Goal: Task Accomplishment & Management: Manage account settings

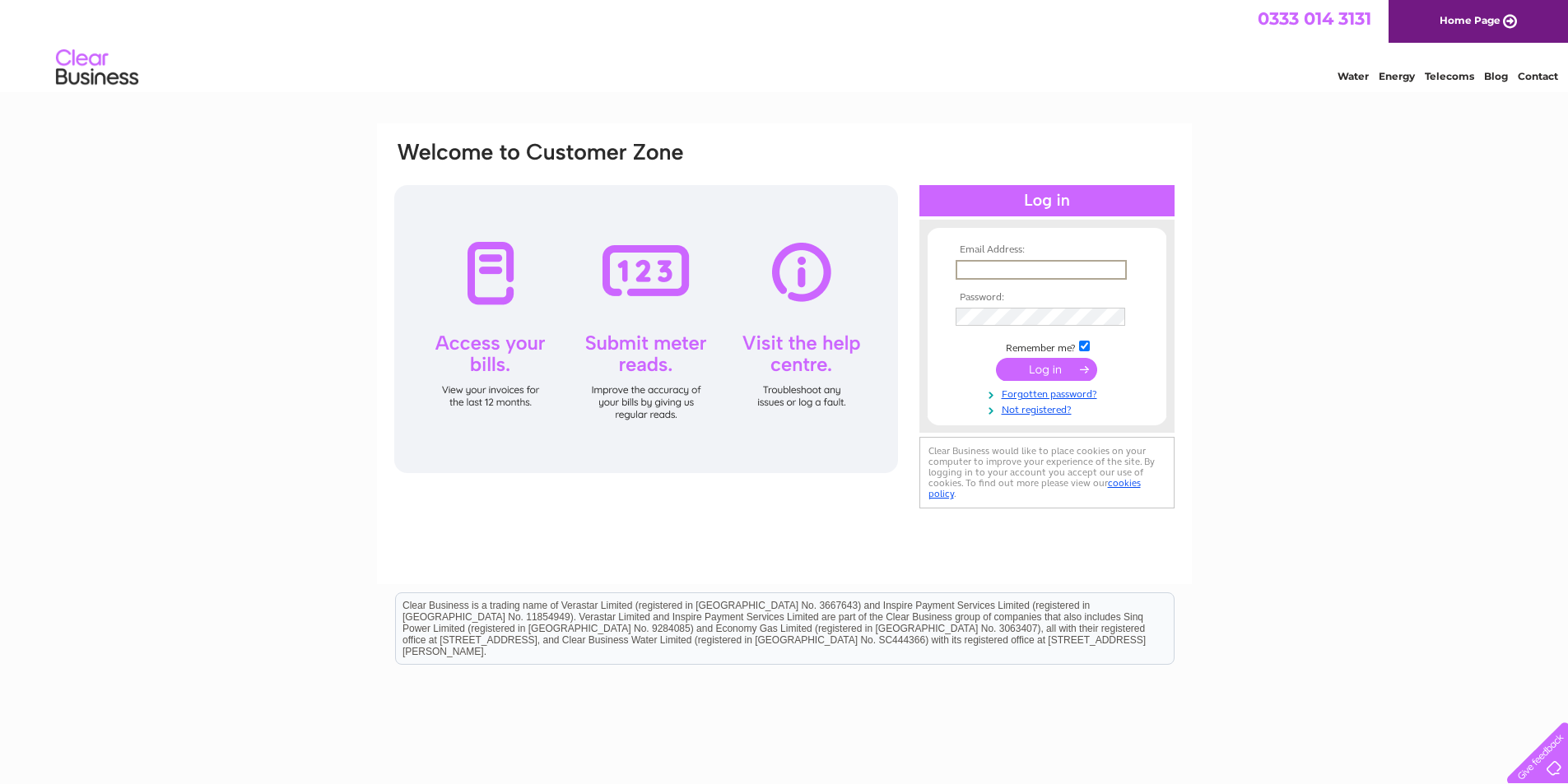
click at [1001, 266] on input "text" at bounding box center [1041, 270] width 171 height 19
type input "ABemb2025$£!"
click at [996, 358] on input "submit" at bounding box center [1046, 369] width 101 height 23
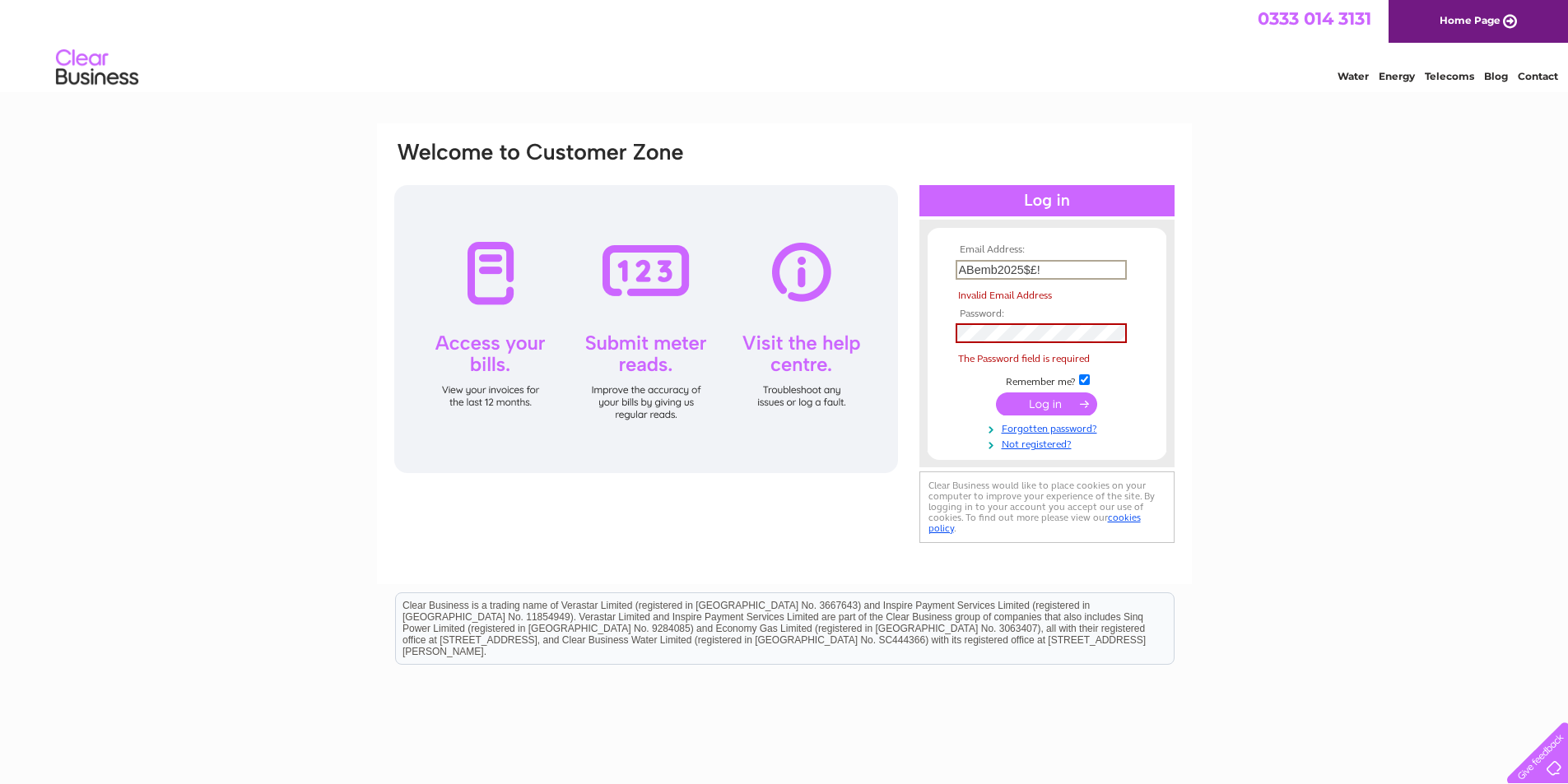
drag, startPoint x: 1053, startPoint y: 271, endPoint x: 942, endPoint y: 267, distance: 111.1
click at [942, 267] on form "Email Address: ABemb2025$£! Invalid Email Address Password: The Password field …" at bounding box center [1046, 347] width 239 height 206
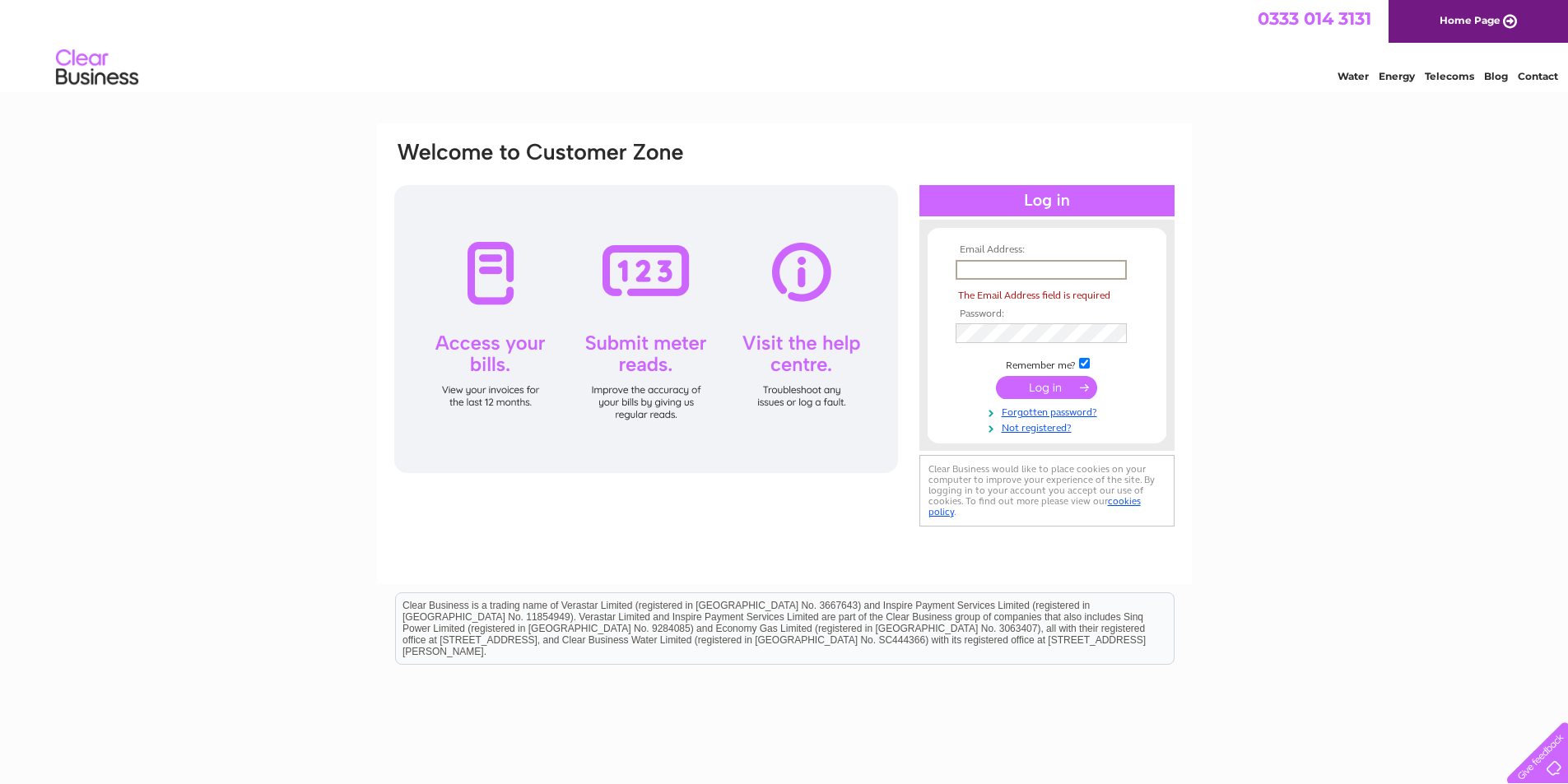
click at [1000, 270] on input "text" at bounding box center [1041, 270] width 171 height 19
type input "elaine@crannogproperty.co.uk"
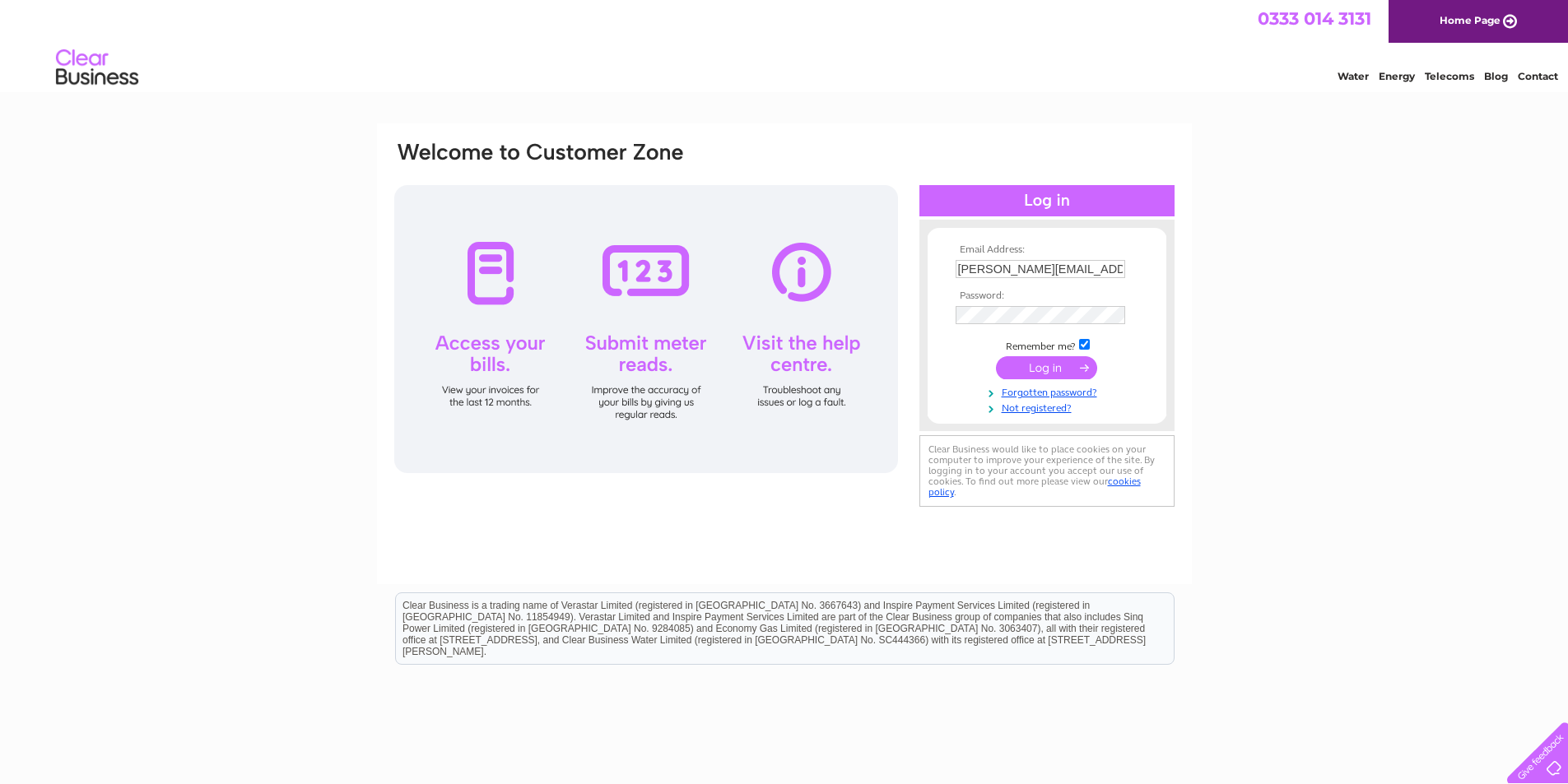
click at [1032, 373] on input "submit" at bounding box center [1046, 367] width 101 height 23
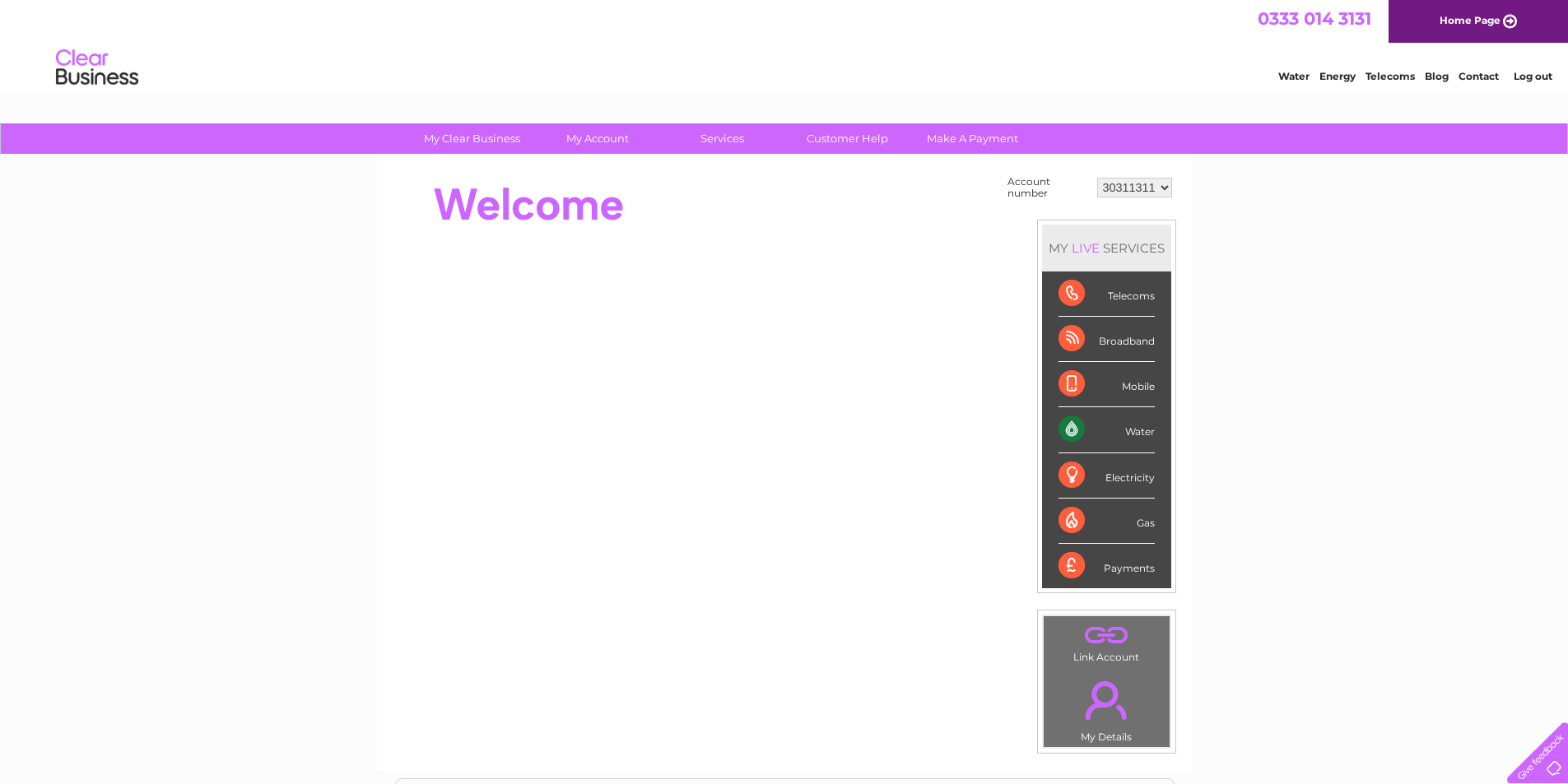
scroll to position [82, 0]
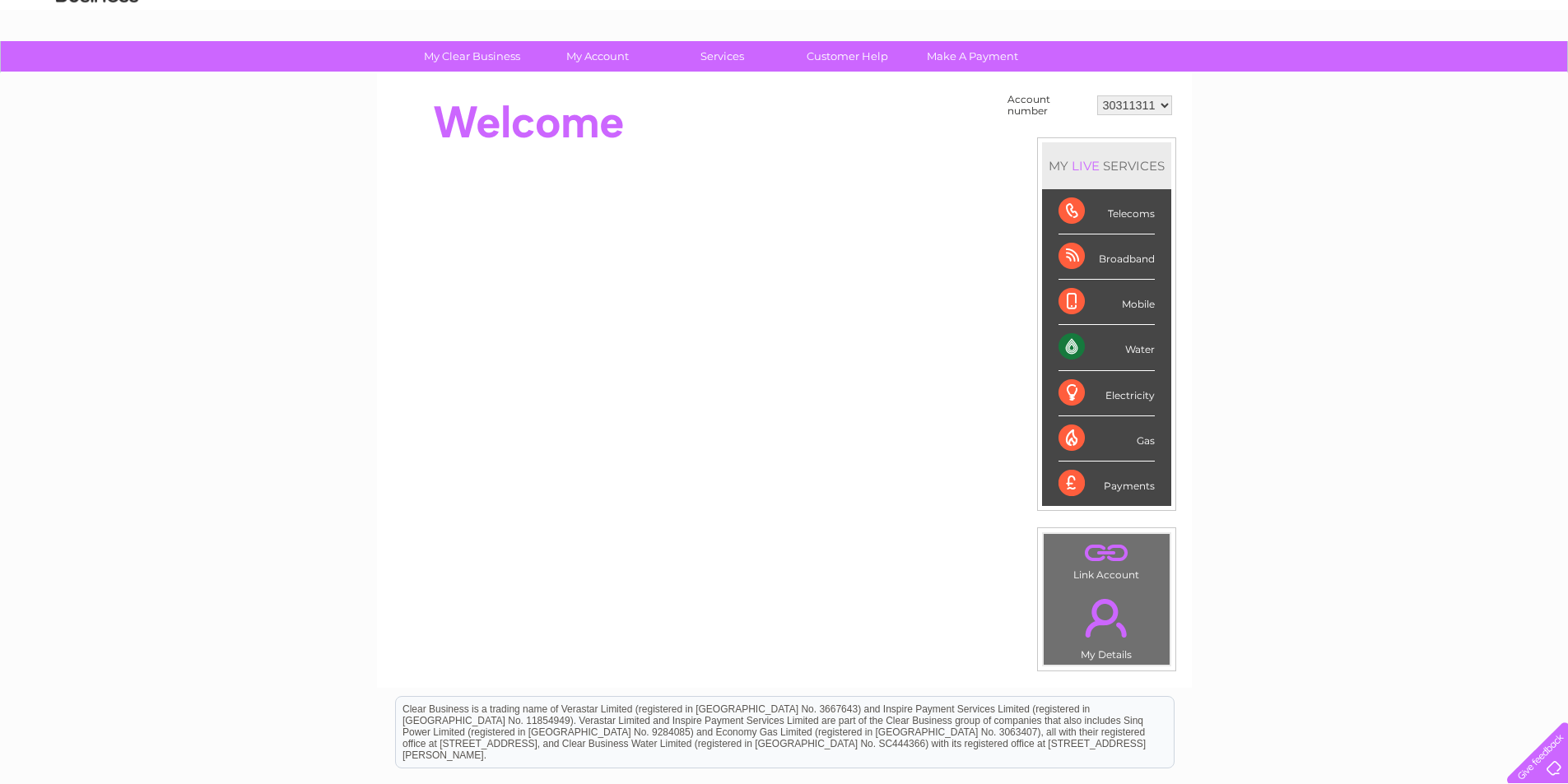
click at [1114, 345] on div "Water" at bounding box center [1106, 347] width 96 height 45
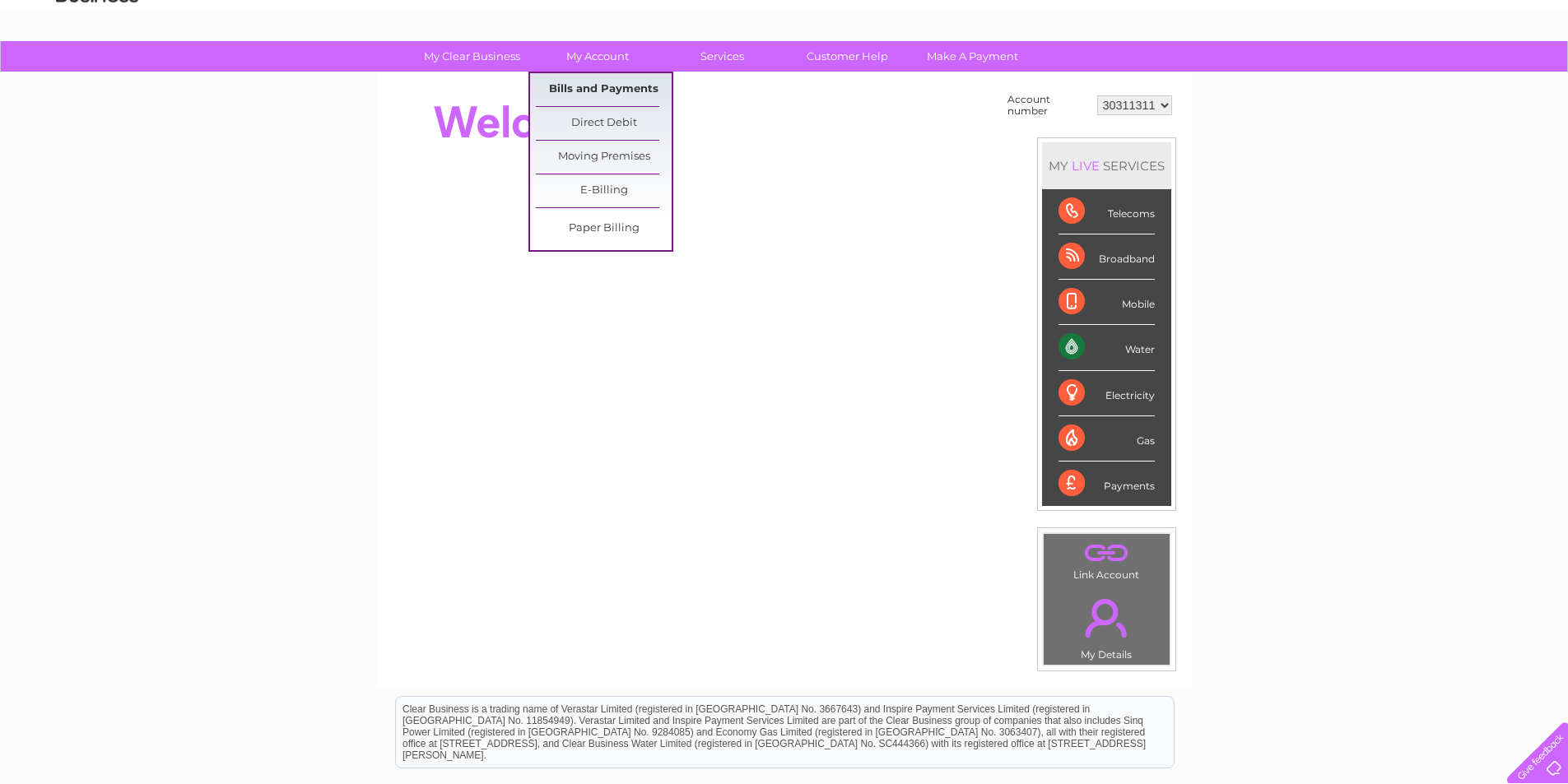
click at [591, 89] on link "Bills and Payments" at bounding box center [604, 89] width 136 height 33
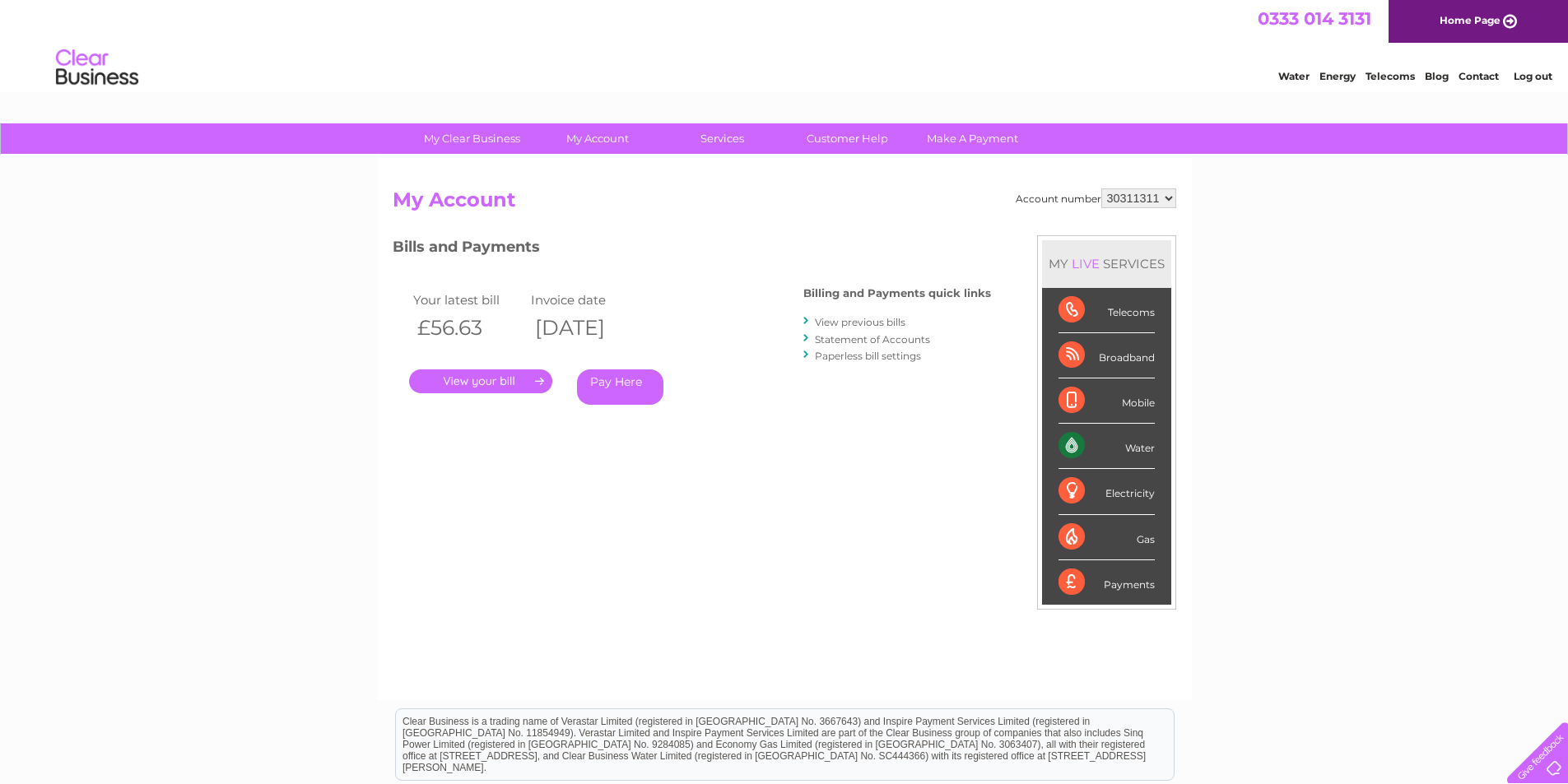
click at [479, 382] on link "." at bounding box center [480, 381] width 143 height 24
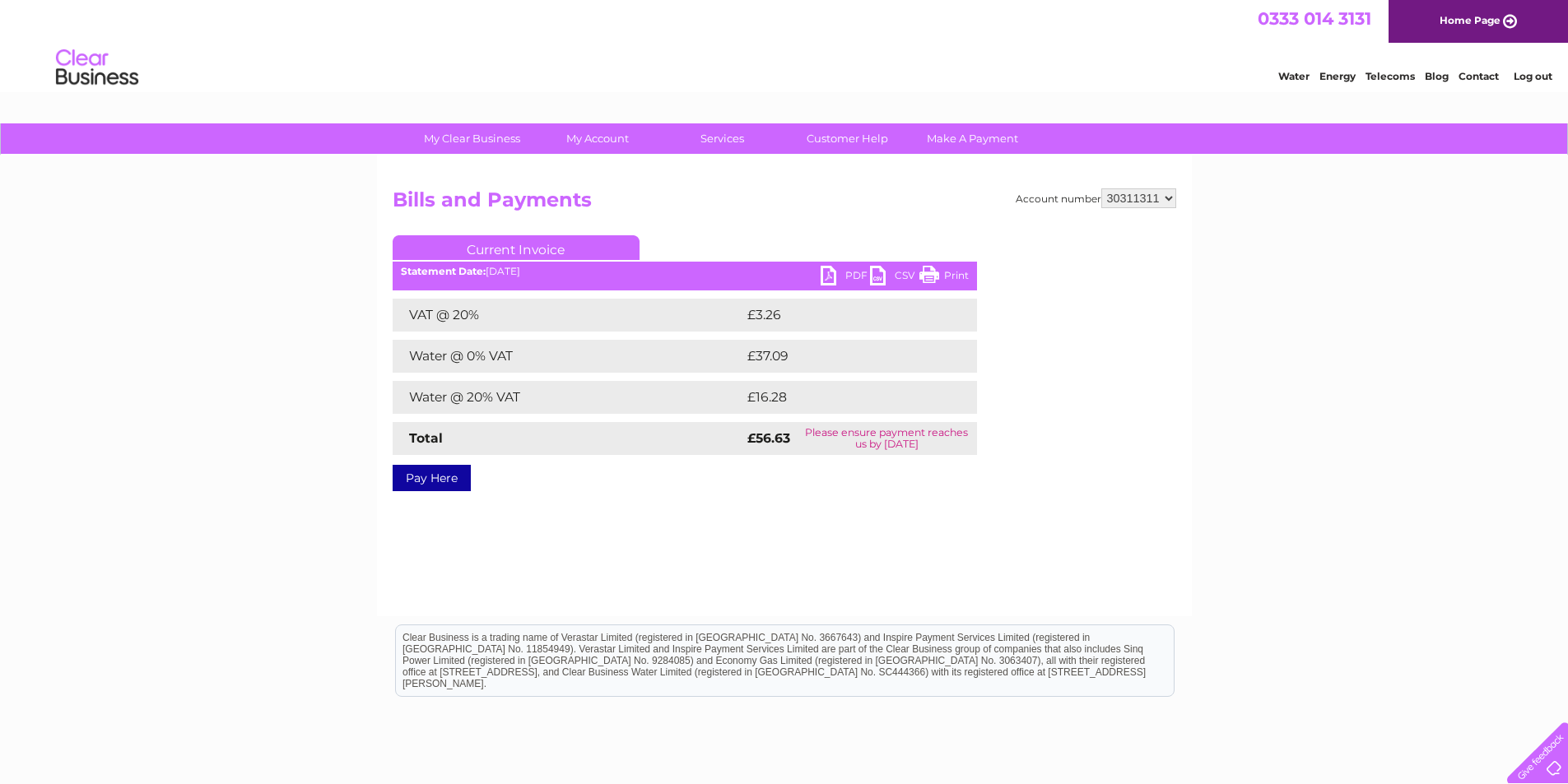
click at [946, 272] on link "Print" at bounding box center [944, 277] width 49 height 24
